Goal: Task Accomplishment & Management: Manage account settings

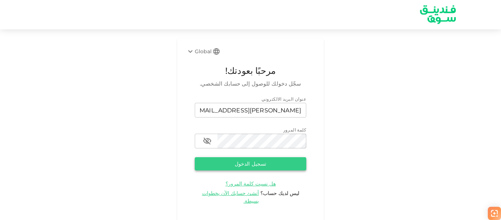
click at [253, 157] on button "تسجيل الدخول" at bounding box center [250, 163] width 111 height 13
click at [252, 163] on button "تسجيل الدخول" at bounding box center [250, 163] width 111 height 13
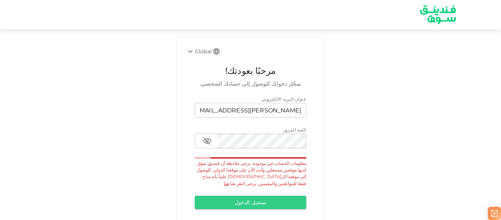
click at [229, 180] on link "هنا" at bounding box center [226, 183] width 5 height 6
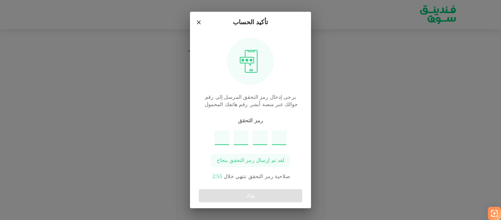
type input "9"
type input "8"
type input "4"
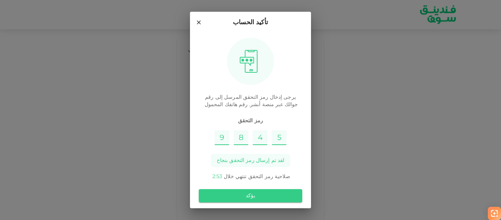
type input "5"
click at [248, 197] on button "يؤكد" at bounding box center [250, 195] width 103 height 13
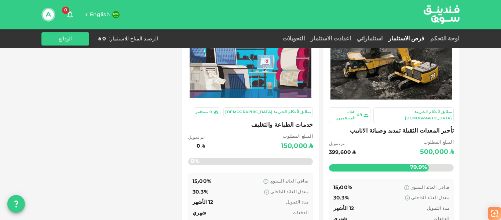
scroll to position [73, 0]
